Goal: Check status: Check status

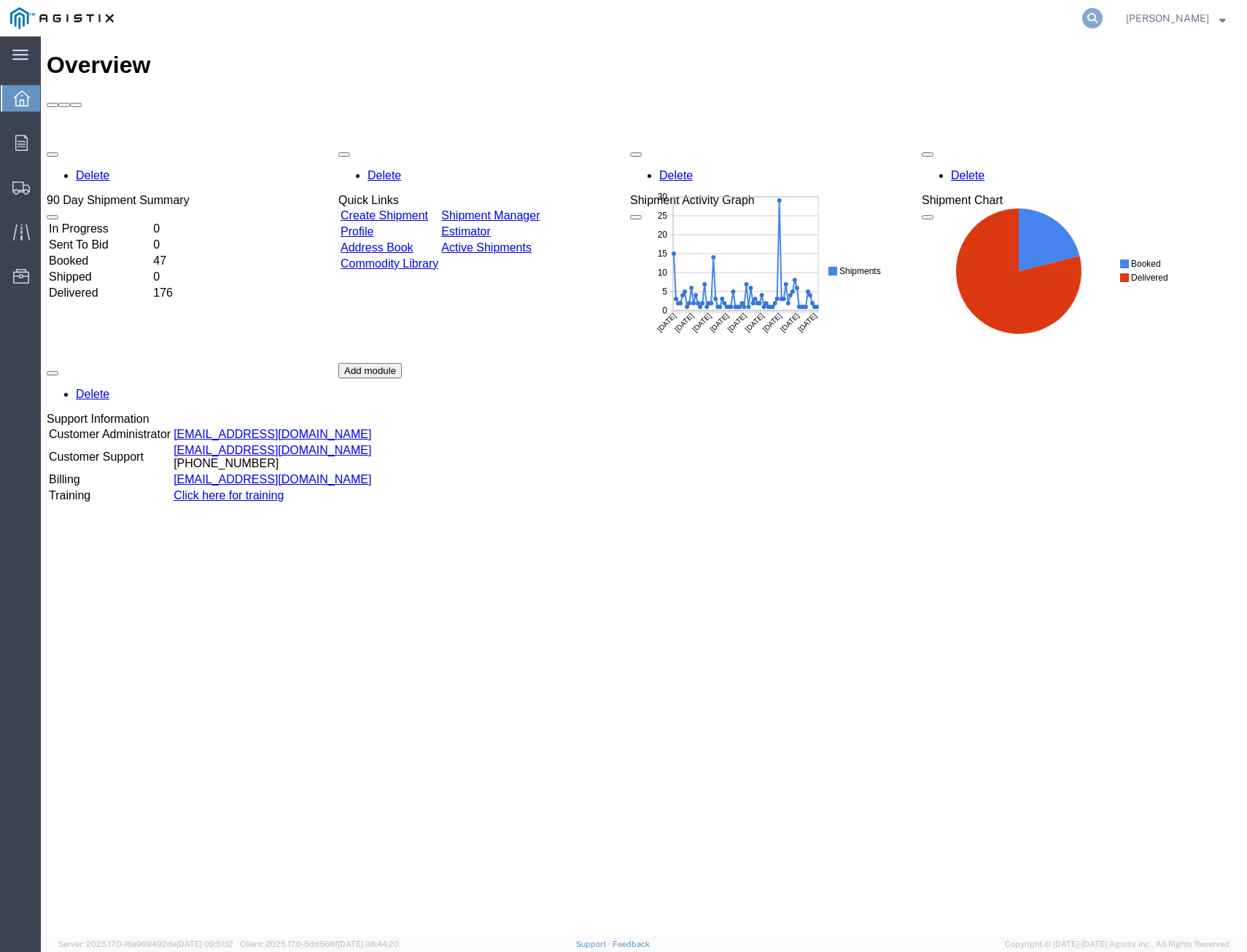
drag, startPoint x: 1081, startPoint y: 14, endPoint x: 1108, endPoint y: 18, distance: 27.3
click at [1083, 14] on icon at bounding box center [1093, 18] width 21 height 21
click at [925, 25] on input "search" at bounding box center [860, 18] width 443 height 35
type input "401265"
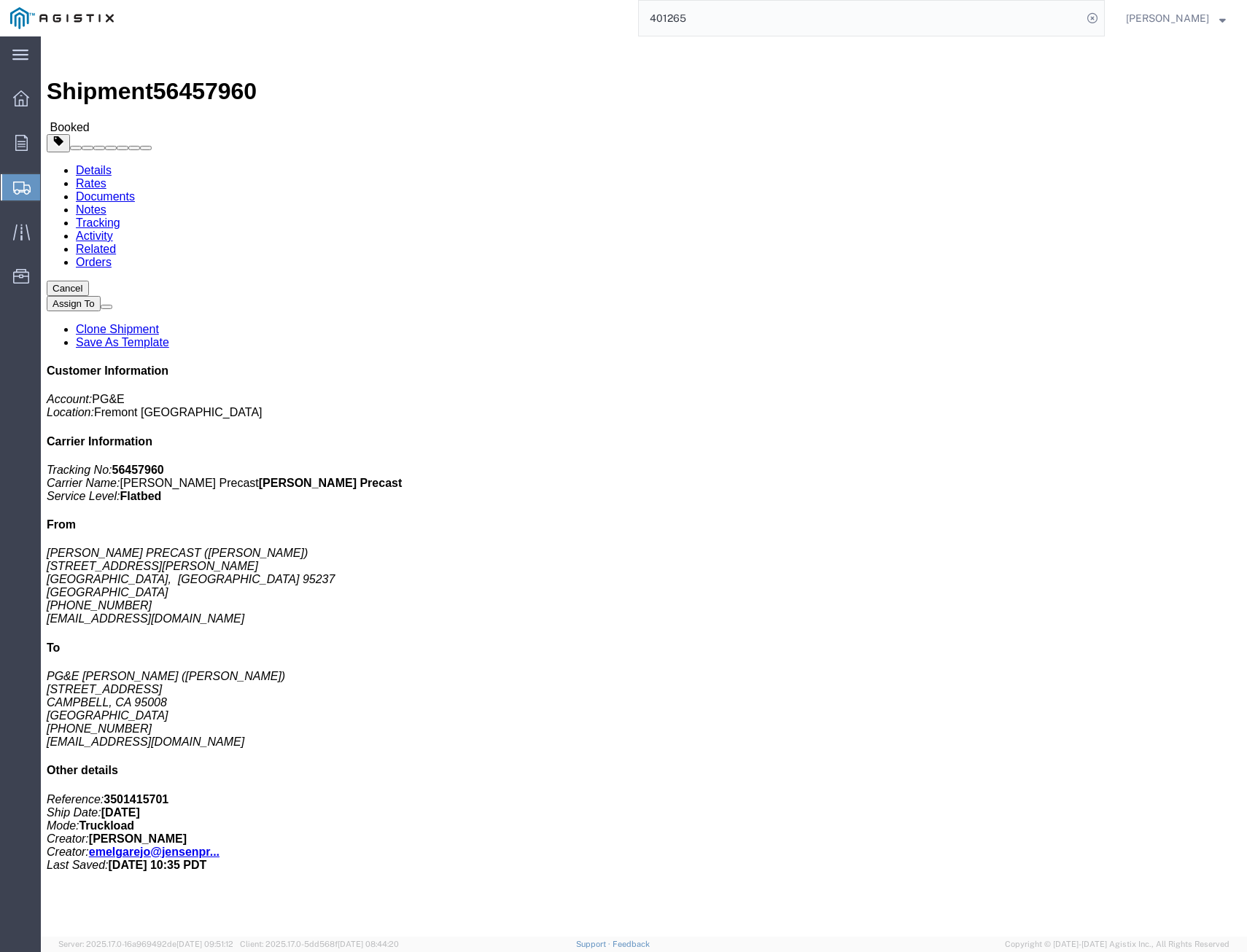
click link "Tracking"
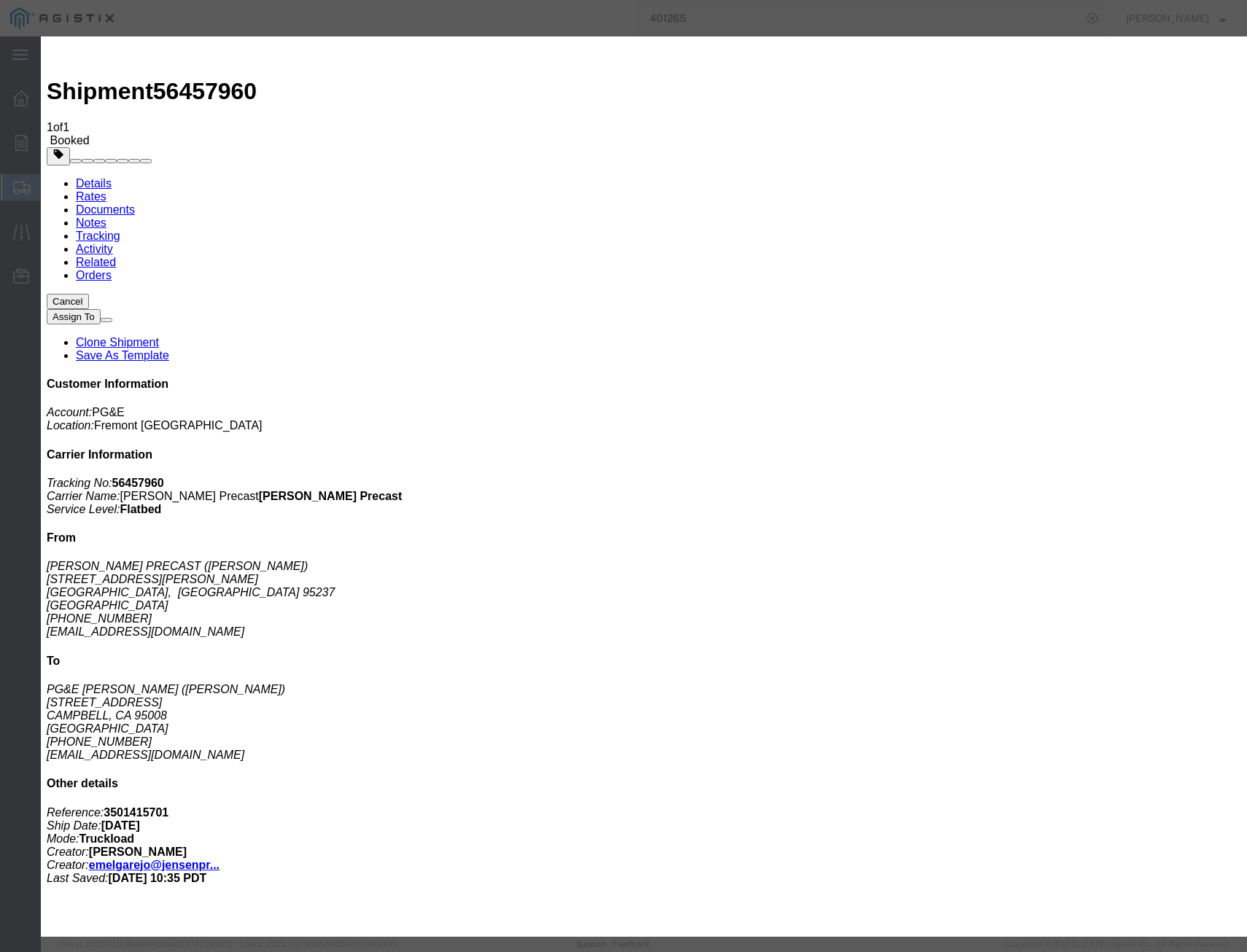
drag, startPoint x: 420, startPoint y: 165, endPoint x: 420, endPoint y: 178, distance: 13.0
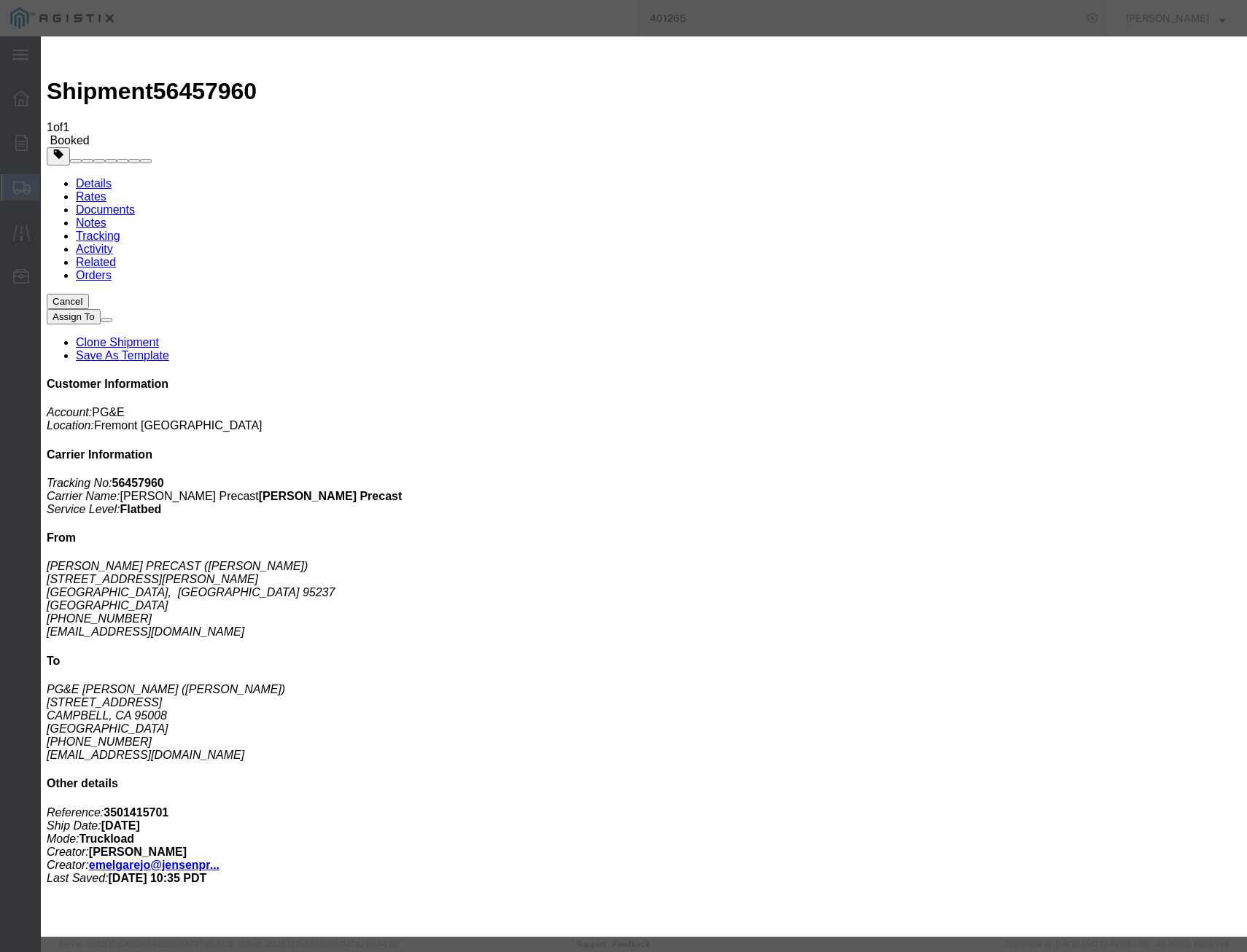
type input "[DATE]"
select select "DELIVRED"
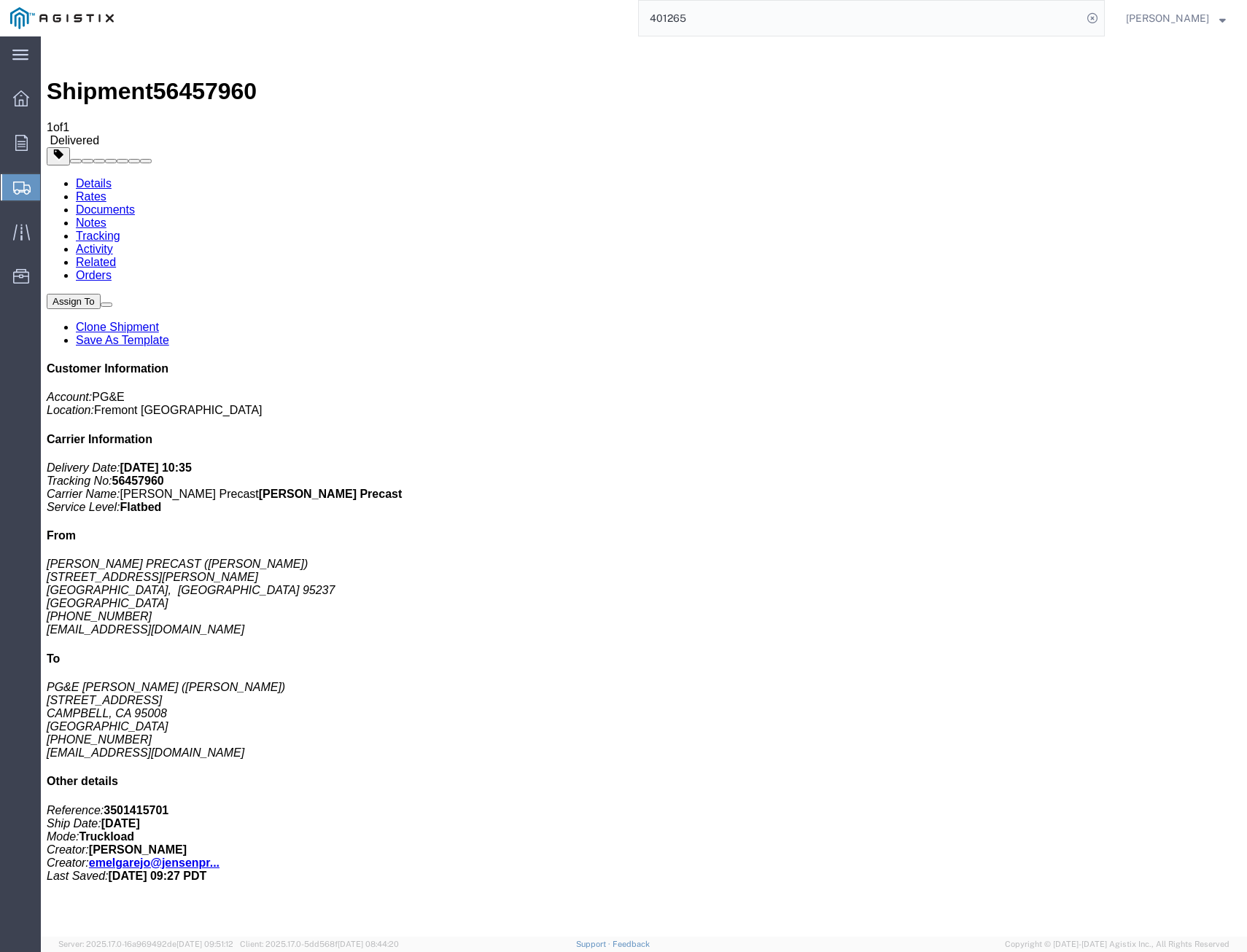
drag, startPoint x: 952, startPoint y: 18, endPoint x: 573, endPoint y: -19, distance: 380.8
click at [573, 0] on html "main_menu Created with Sketch. Collapse Menu Overview Orders Shipments Shipment…" at bounding box center [624, 476] width 1247 height 952
type input "401125"
